Goal: Information Seeking & Learning: Learn about a topic

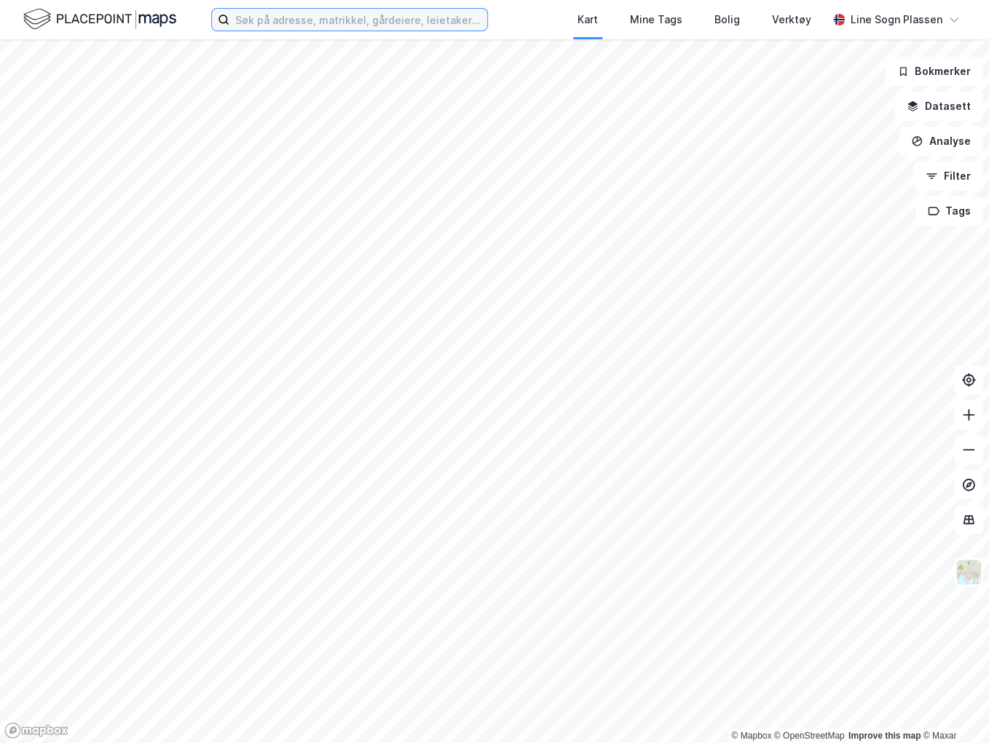
click at [344, 22] on input at bounding box center [358, 20] width 258 height 22
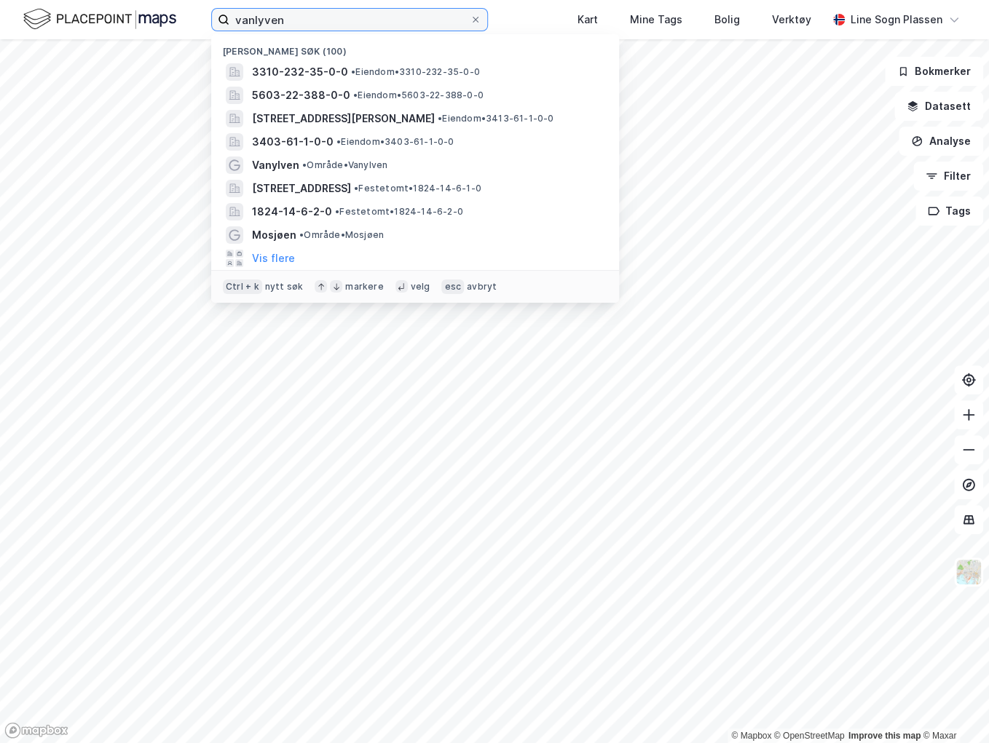
type input "vanlyven"
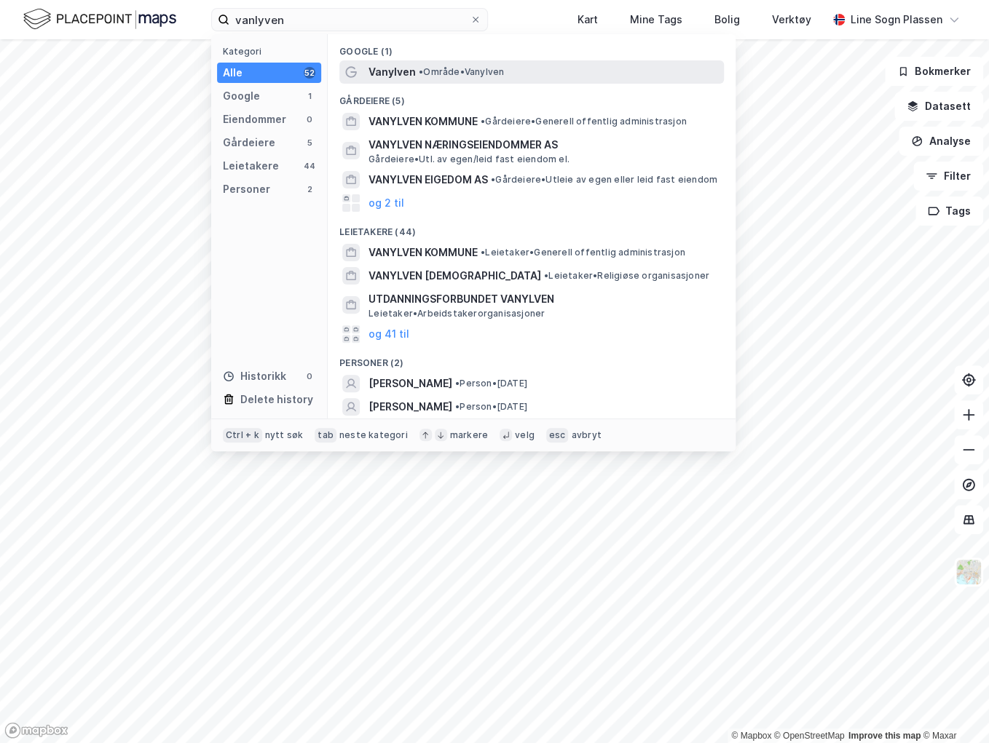
click at [429, 75] on span "• Område • Vanylven" at bounding box center [461, 72] width 85 height 12
